Goal: Information Seeking & Learning: Learn about a topic

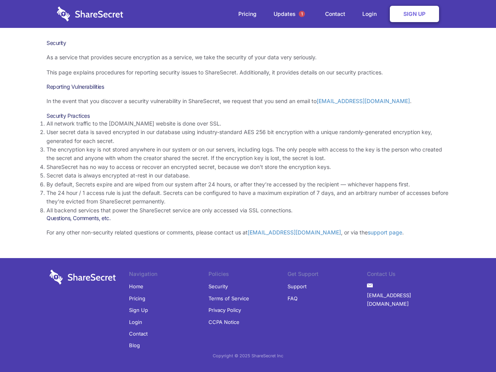
click at [248, 186] on li "By default, Secrets expire and are wiped from our system after 24 hours, or aft…" at bounding box center [247, 184] width 403 height 9
click at [302, 14] on span "1" at bounding box center [302, 14] width 6 height 6
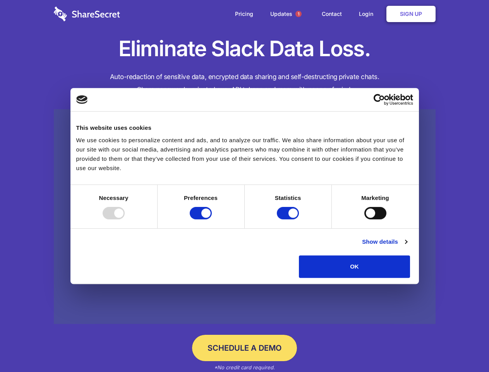
click at [125, 219] on div at bounding box center [114, 213] width 22 height 12
click at [212, 219] on input "Preferences" at bounding box center [201, 213] width 22 height 12
checkbox input "false"
click at [289, 219] on input "Statistics" at bounding box center [288, 213] width 22 height 12
checkbox input "false"
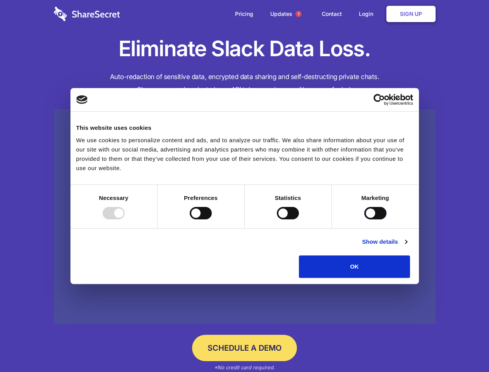
click at [365, 219] on input "Marketing" at bounding box center [376, 213] width 22 height 12
checkbox input "true"
click at [407, 246] on link "Show details" at bounding box center [384, 241] width 45 height 9
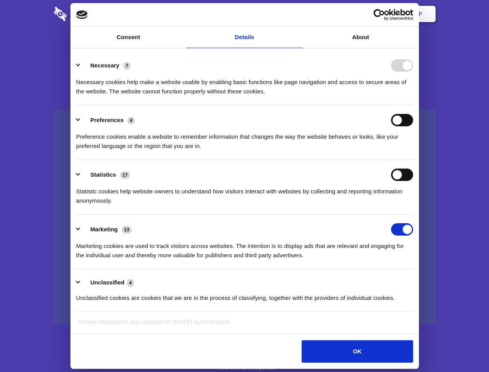
click at [417, 280] on ul "Necessary 7 Necessary cookies help make a website usable by enabling basic func…" at bounding box center [244, 181] width 344 height 261
click at [298, 14] on span "1" at bounding box center [299, 14] width 6 height 6
